Goal: Book appointment/travel/reservation

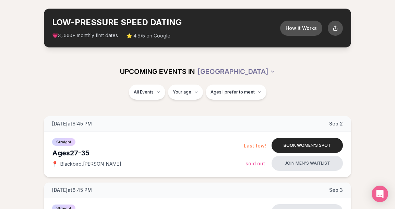
scroll to position [28, 0]
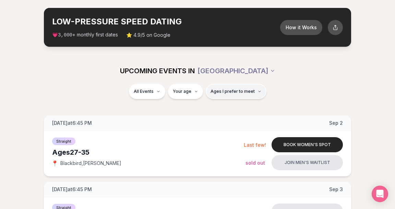
click at [249, 94] on button "Ages I prefer to meet" at bounding box center [236, 91] width 61 height 15
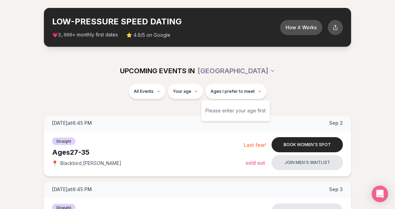
click at [245, 112] on div "Please enter your age first" at bounding box center [235, 110] width 60 height 12
click at [243, 112] on div "Please enter your age first" at bounding box center [235, 110] width 60 height 12
click at [241, 112] on div "Please enter your age first" at bounding box center [235, 110] width 60 height 12
click at [219, 111] on div "Please enter your age first" at bounding box center [235, 110] width 60 height 12
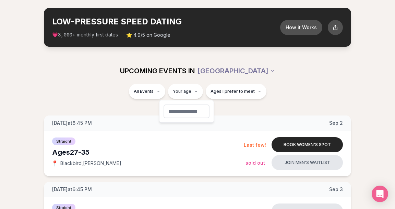
type input "**"
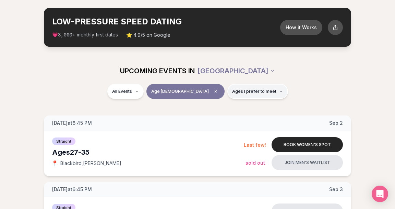
click at [227, 96] on button "Ages I prefer to meet" at bounding box center [257, 91] width 61 height 15
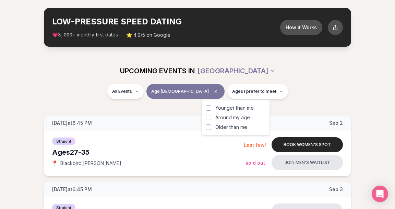
click at [232, 116] on span "Around my age" at bounding box center [232, 117] width 35 height 7
click at [211, 116] on button "Around my age" at bounding box center [208, 117] width 5 height 5
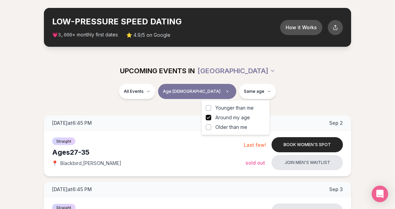
click at [126, 92] on div "All Events Age [DEMOGRAPHIC_DATA] Same age" at bounding box center [197, 93] width 384 height 18
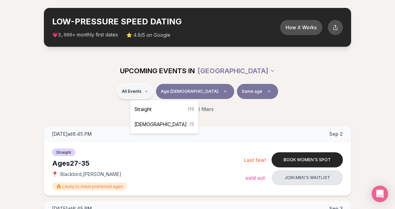
click at [138, 107] on span "Straight" at bounding box center [142, 109] width 17 height 7
